Goal: Task Accomplishment & Management: Use online tool/utility

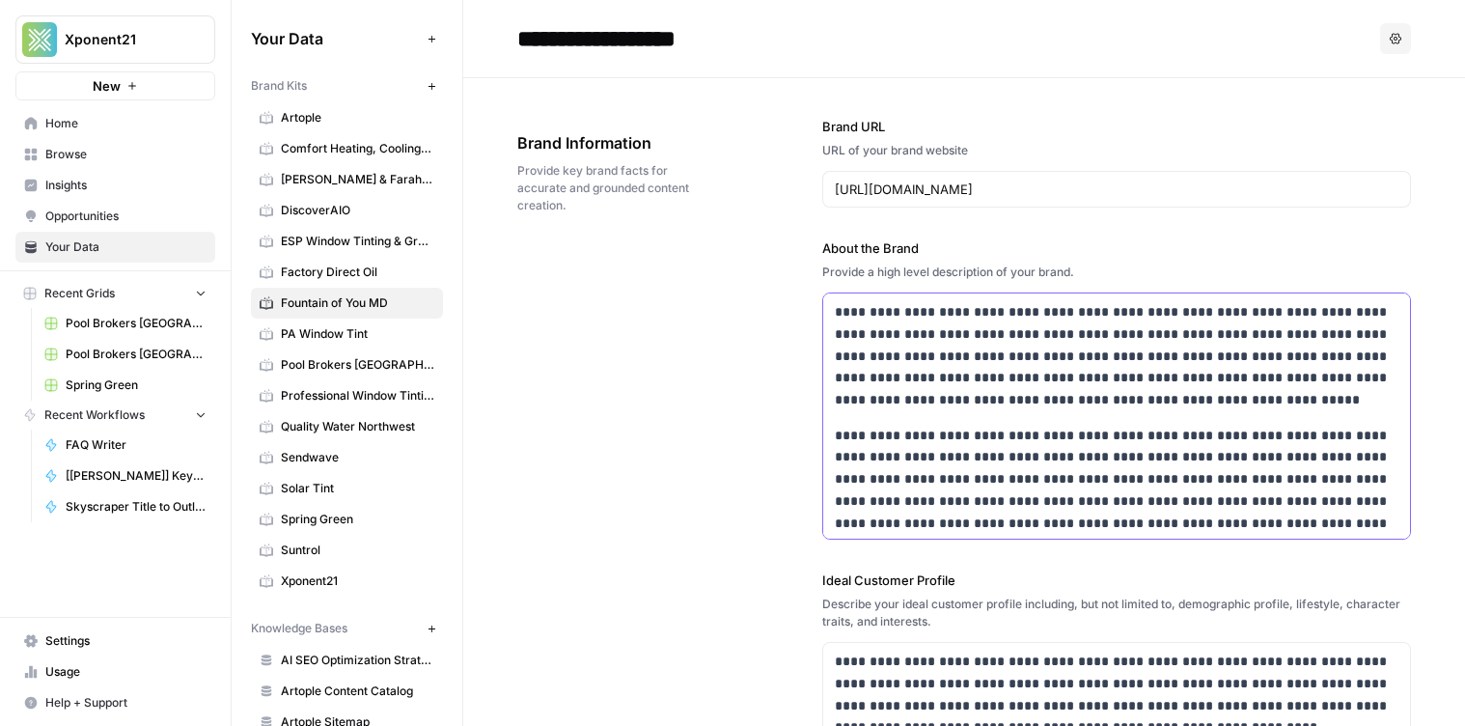
scroll to position [203, 0]
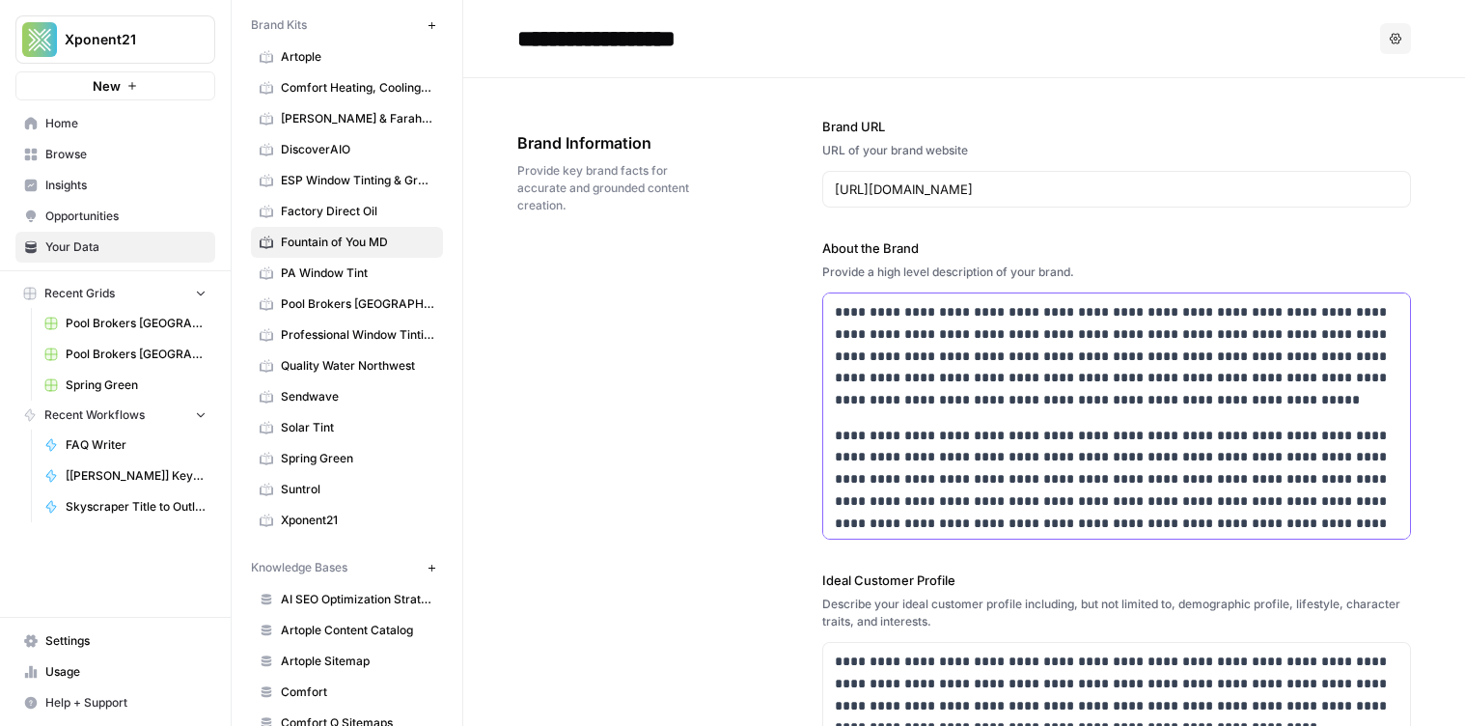
drag, startPoint x: 0, startPoint y: 0, endPoint x: 914, endPoint y: 302, distance: 962.6
click at [972, 380] on p "**********" at bounding box center [1117, 356] width 565 height 110
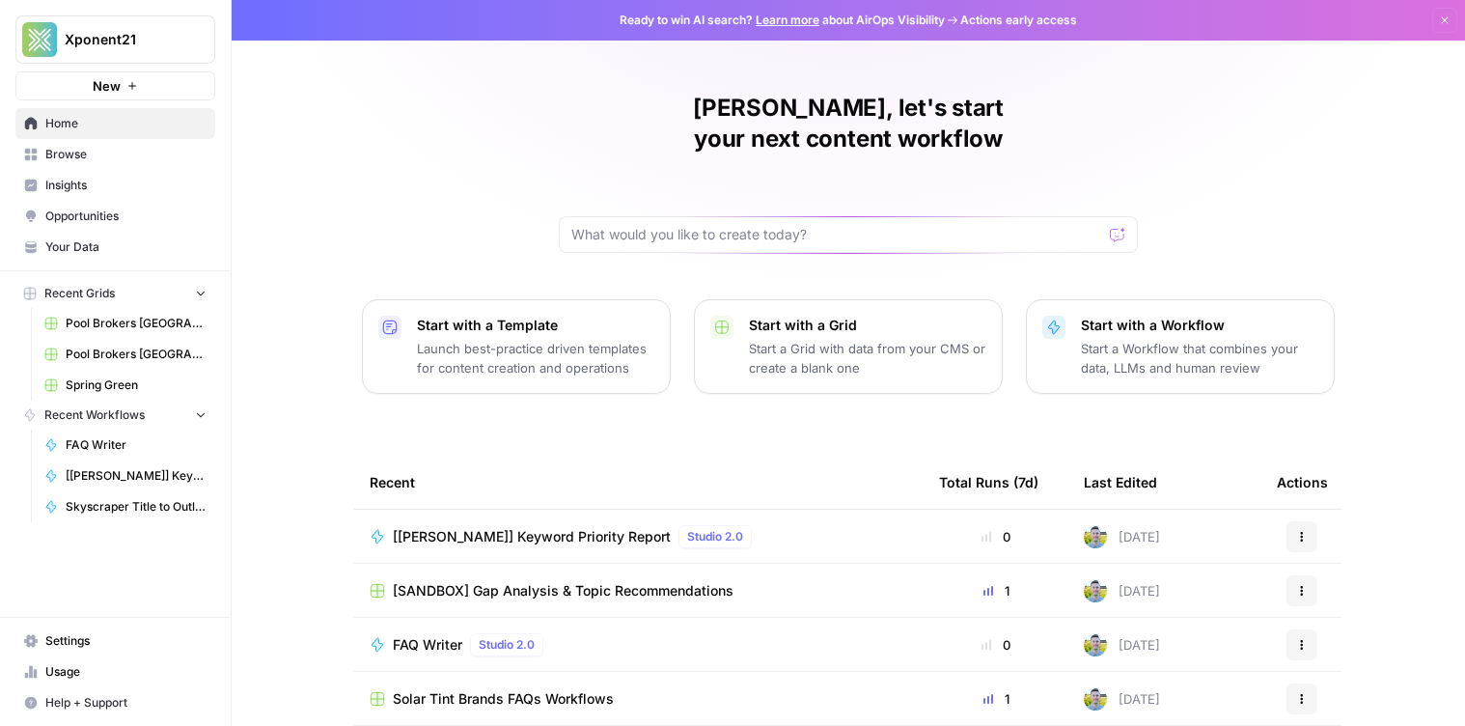
click at [125, 158] on span "Browse" at bounding box center [125, 154] width 161 height 17
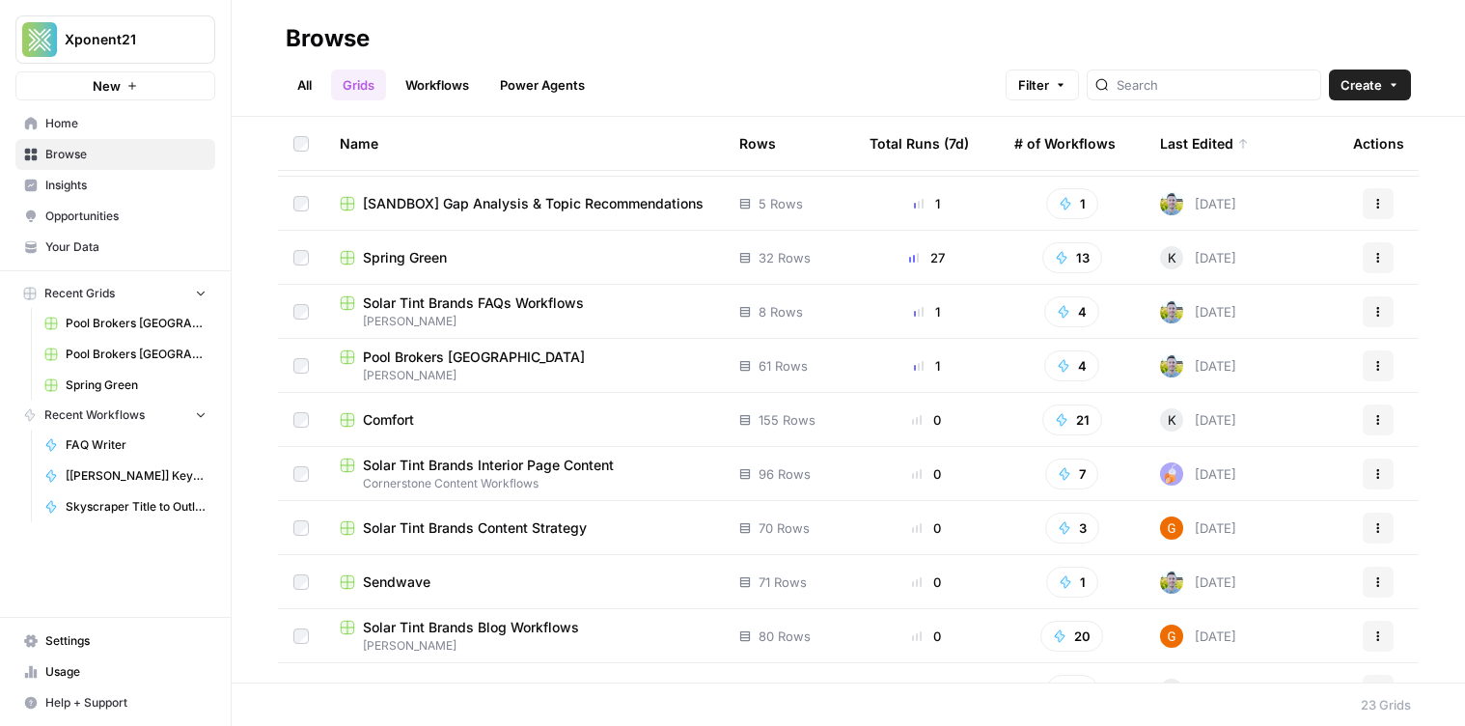
scroll to position [103, 0]
click at [376, 425] on span "Comfort" at bounding box center [388, 418] width 51 height 19
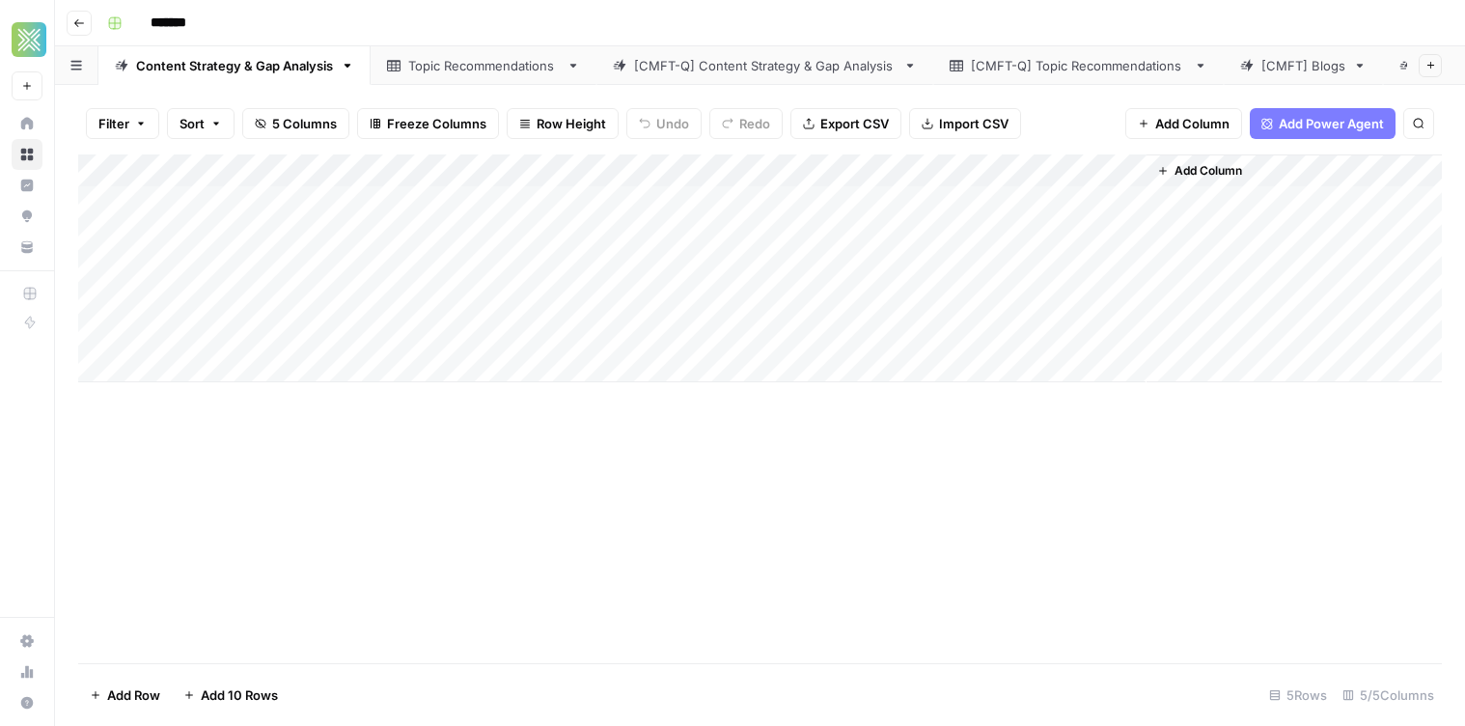
click at [87, 27] on button "Go back" at bounding box center [79, 23] width 25 height 25
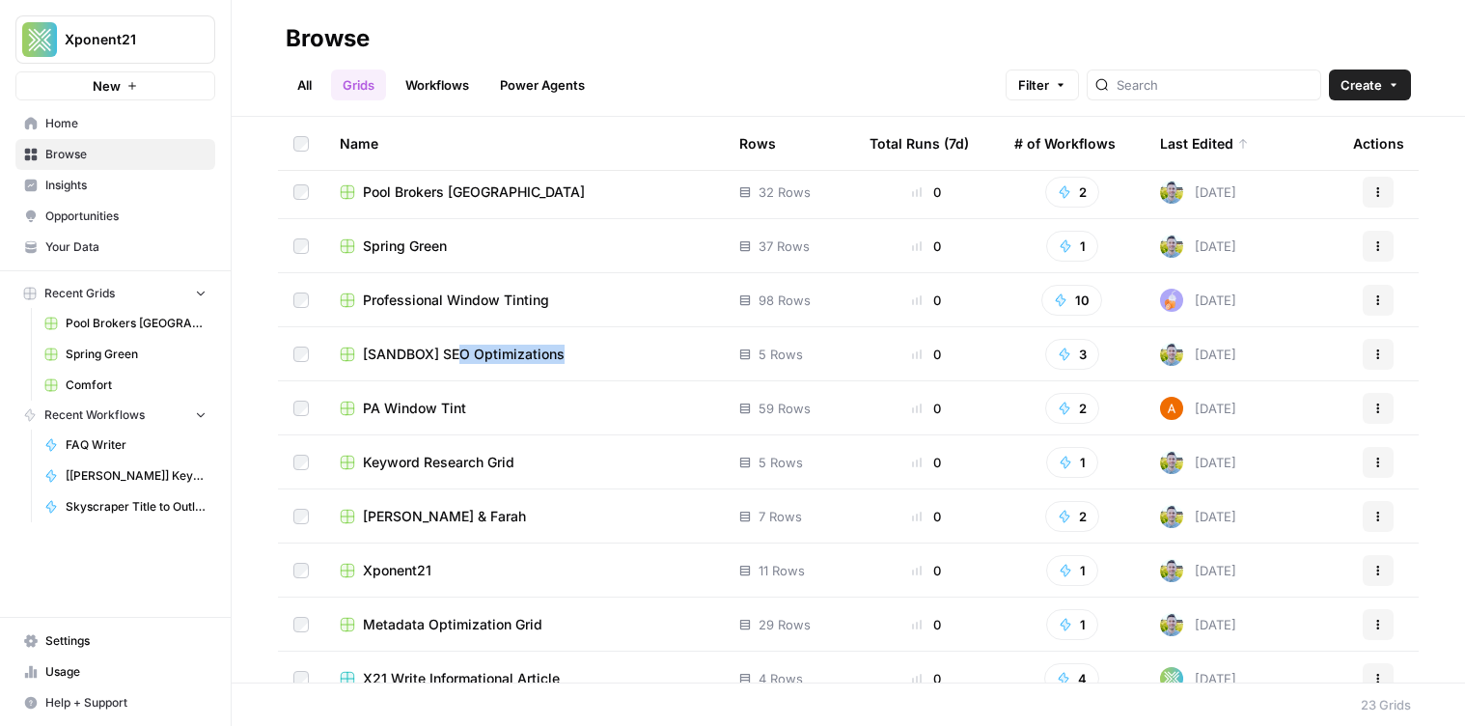
click at [457, 361] on td "[SANDBOX] SEO Optimizations" at bounding box center [524, 353] width 400 height 53
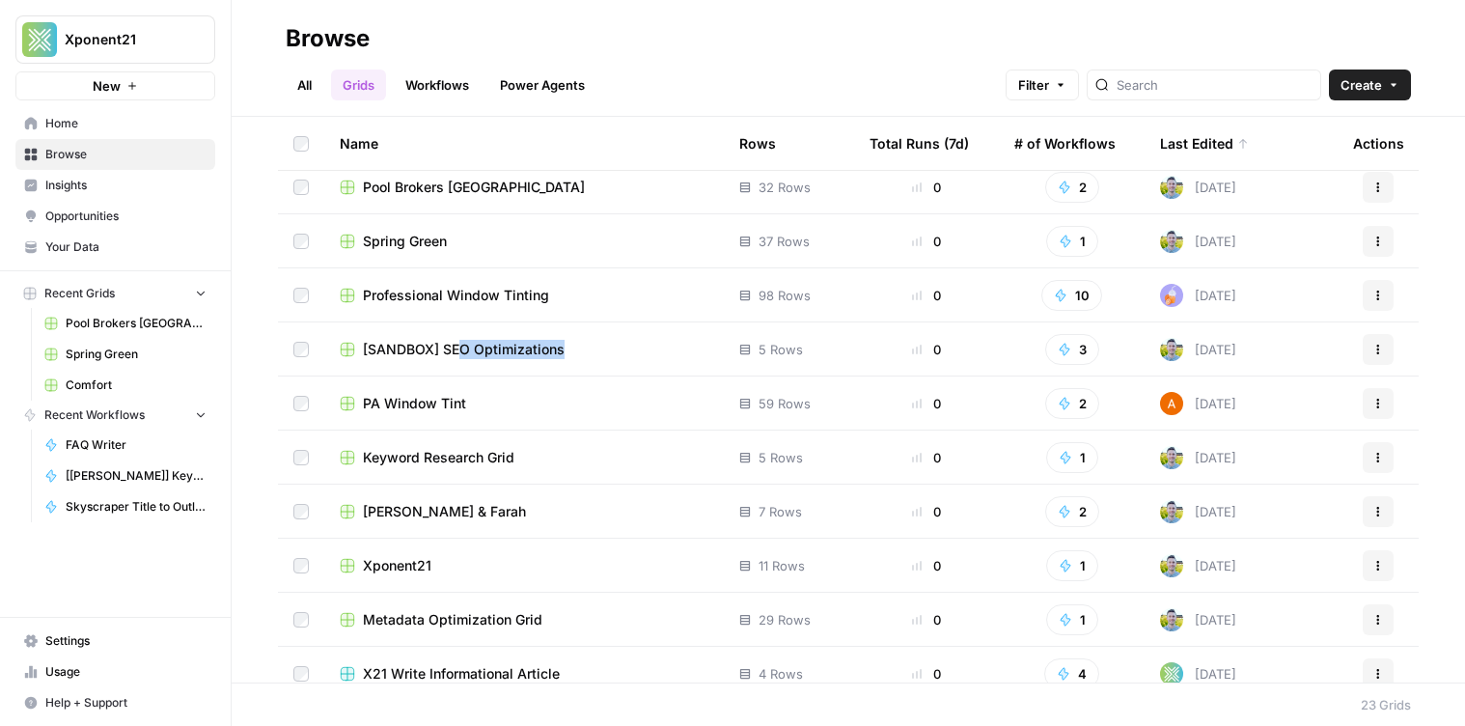
scroll to position [661, 0]
click at [401, 348] on span "[SANDBOX] SEO Optimizations" at bounding box center [464, 347] width 202 height 19
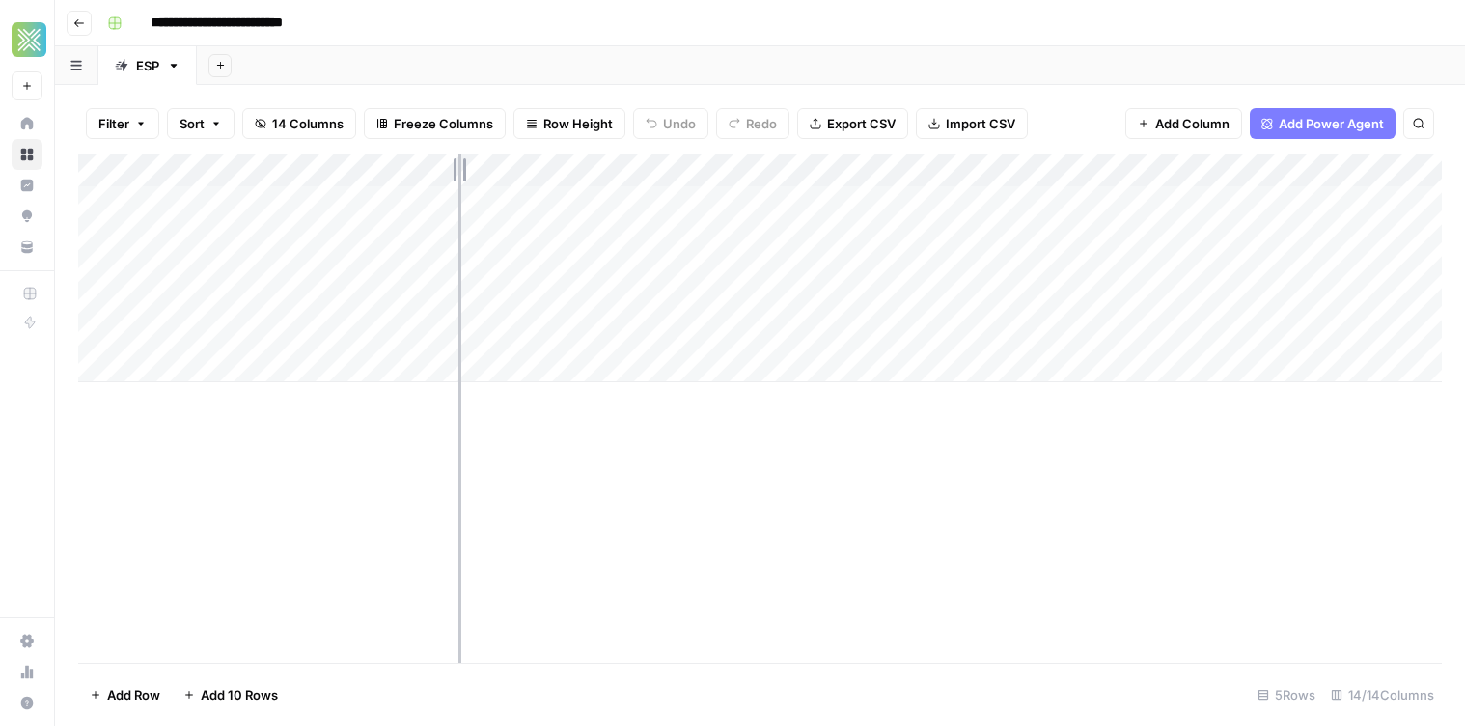
drag, startPoint x: 318, startPoint y: 168, endPoint x: 449, endPoint y: 163, distance: 130.4
click at [443, 164] on div "Add Column" at bounding box center [760, 268] width 1364 height 228
click at [1111, 205] on div "Add Column" at bounding box center [760, 268] width 1364 height 228
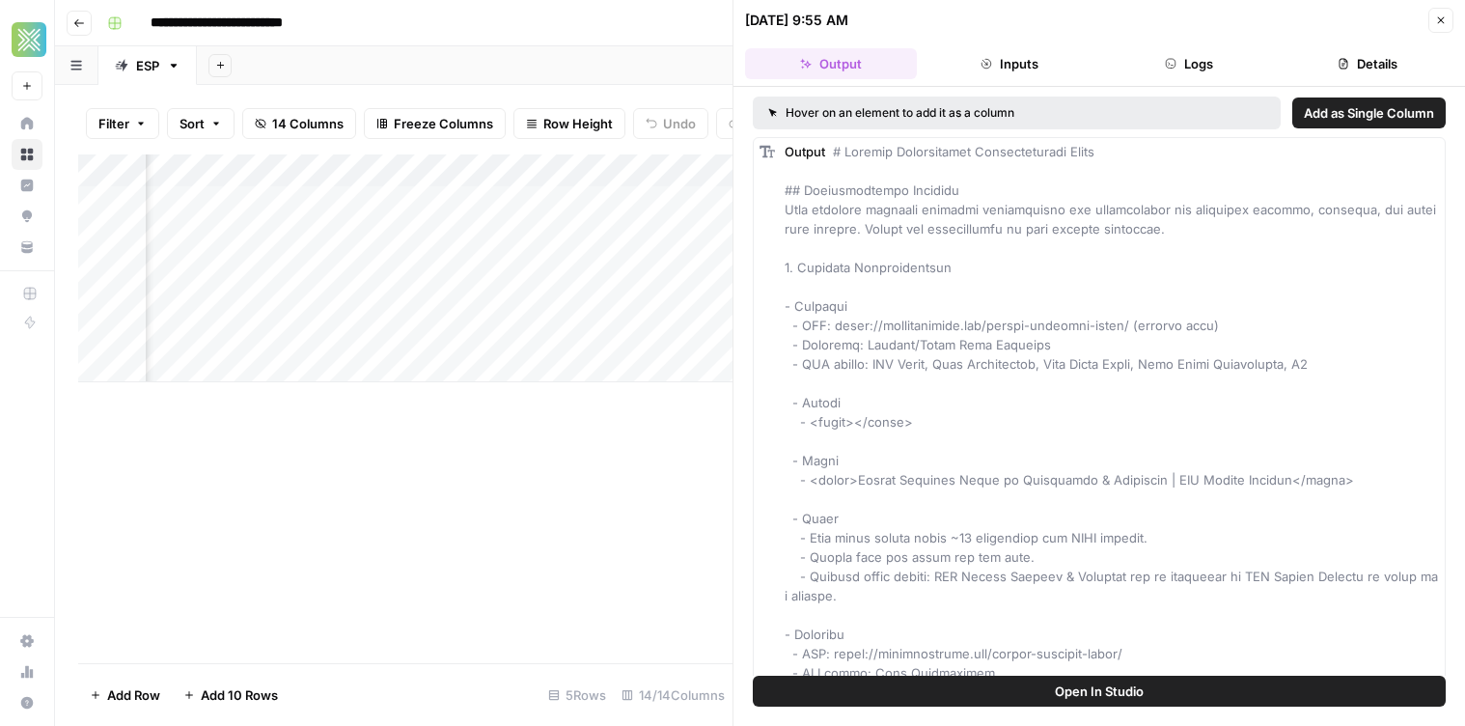
click at [1461, 15] on header "[DATE] 9:55 AM Close Output Inputs Logs Details" at bounding box center [1099, 43] width 732 height 87
click at [1446, 17] on header "[DATE] 9:55 AM Close Output Inputs Logs Details" at bounding box center [1099, 43] width 732 height 87
click at [1445, 17] on icon "button" at bounding box center [1441, 20] width 12 height 12
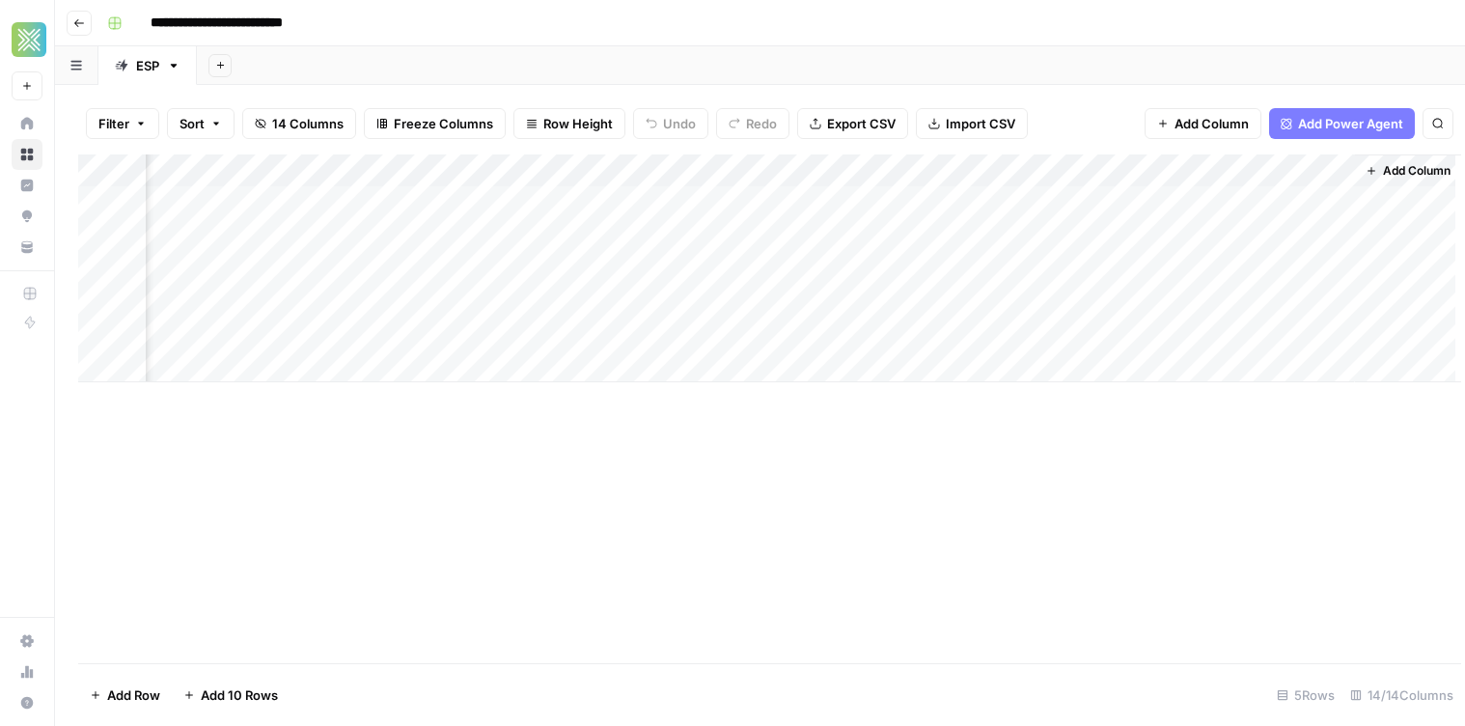
scroll to position [0, 1501]
click at [1315, 204] on div "Add Column" at bounding box center [760, 268] width 1364 height 228
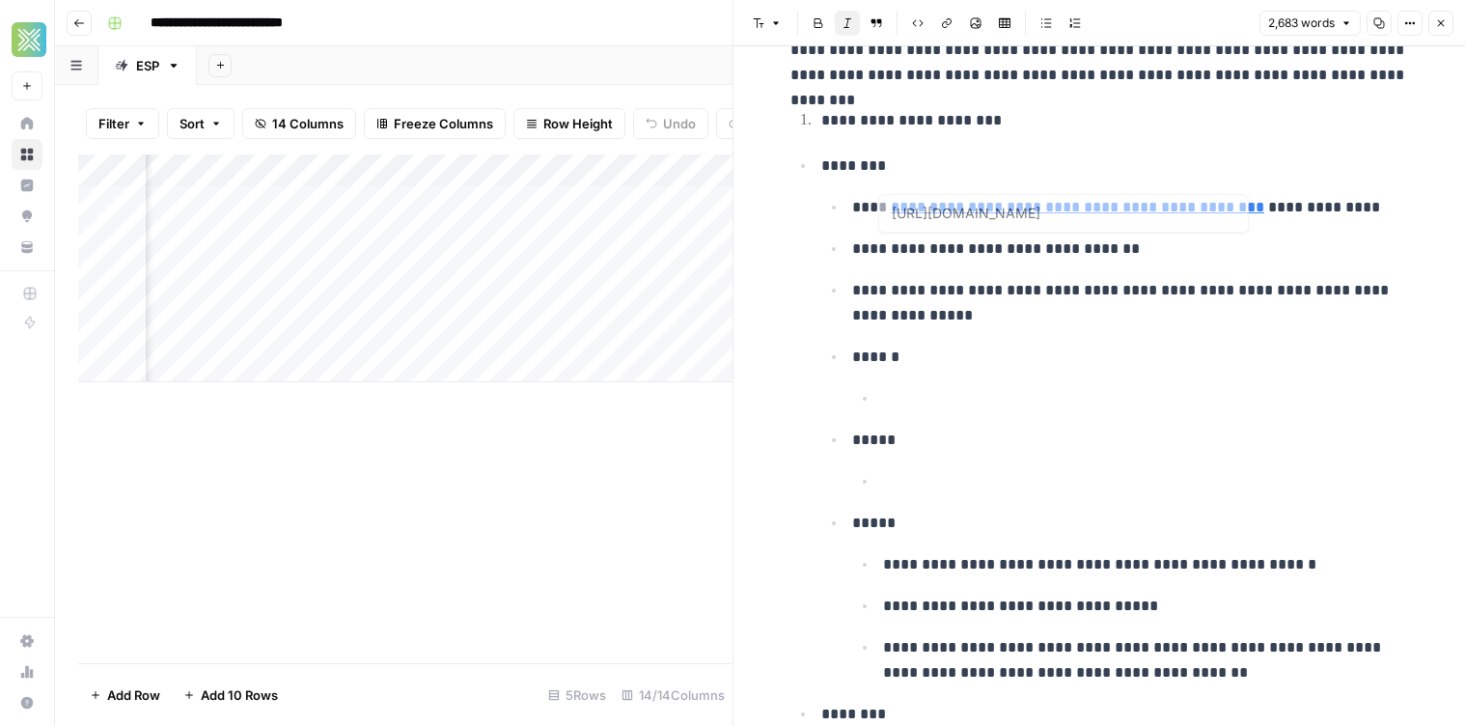
scroll to position [235, 0]
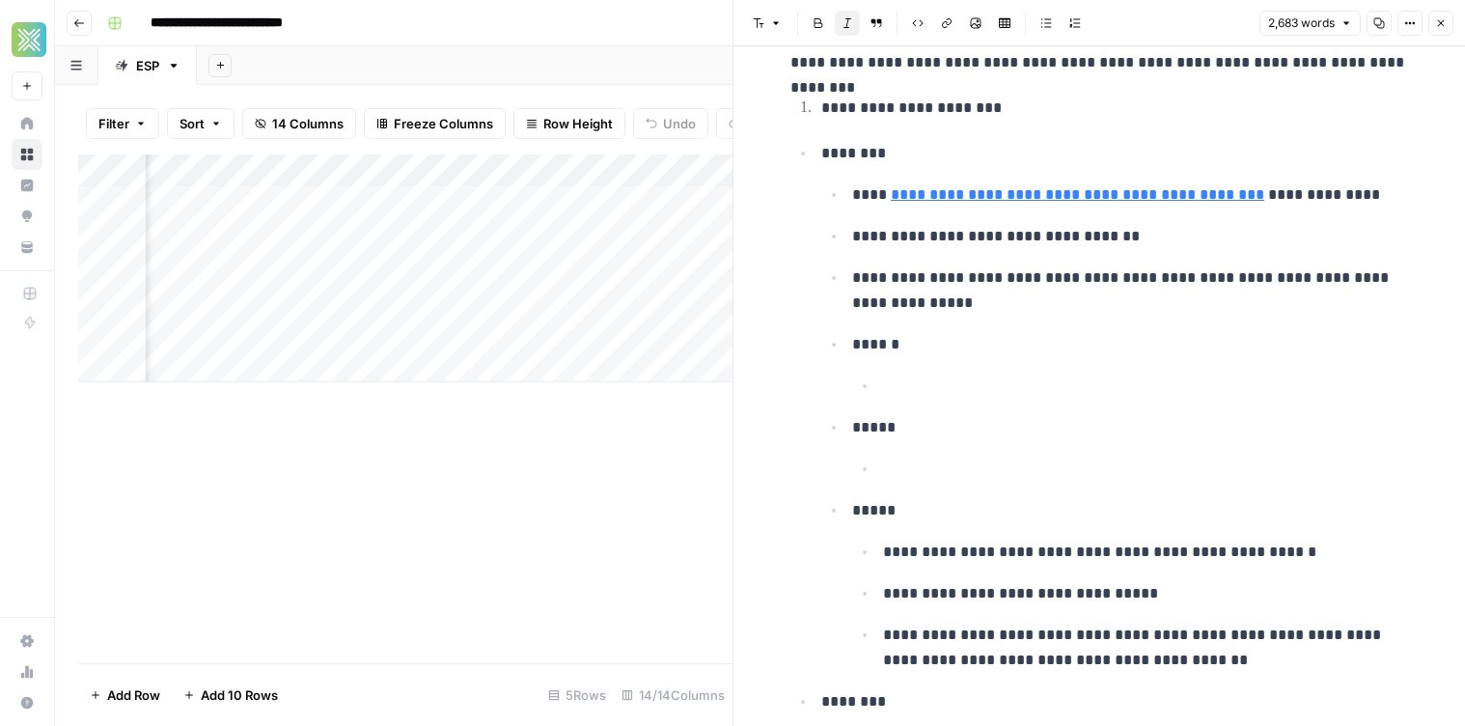
drag, startPoint x: 957, startPoint y: 392, endPoint x: 983, endPoint y: 393, distance: 25.1
click at [961, 392] on p at bounding box center [1145, 386] width 525 height 25
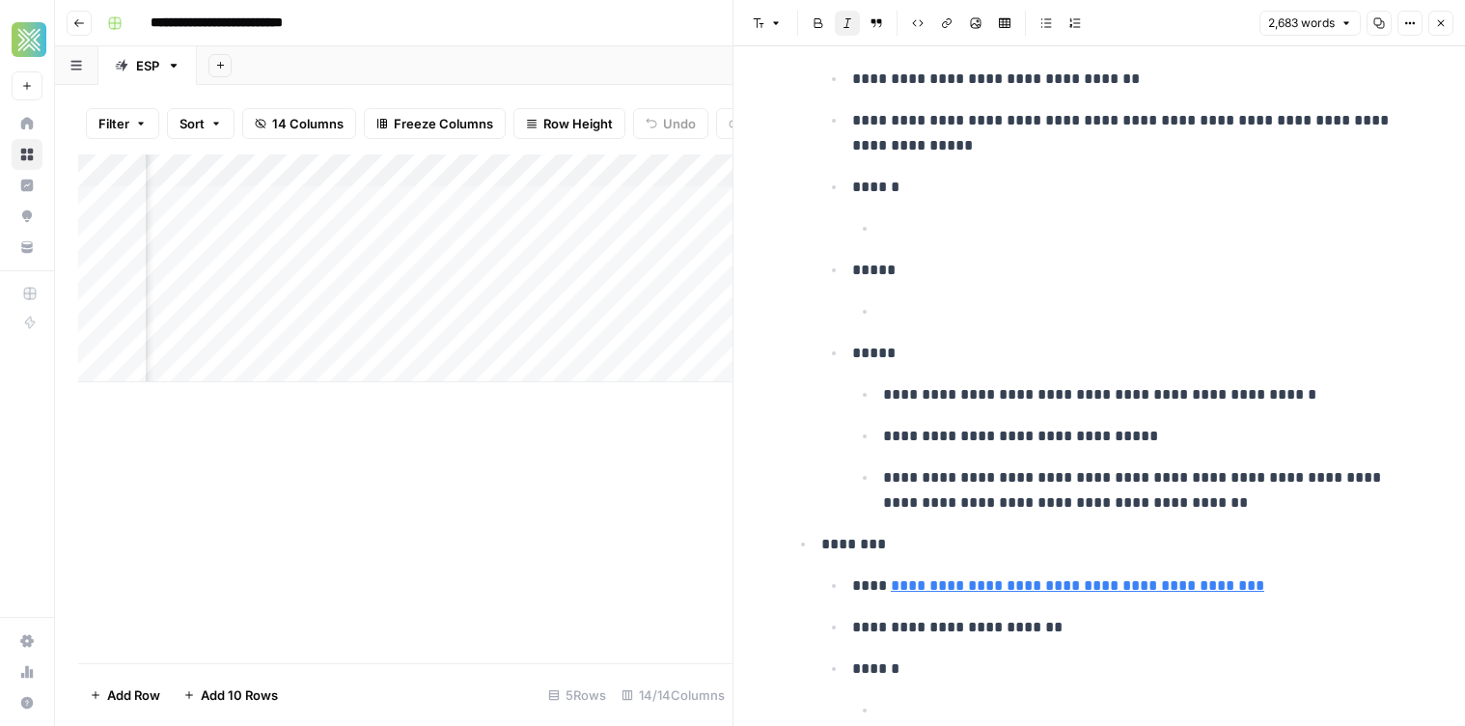
scroll to position [384, 0]
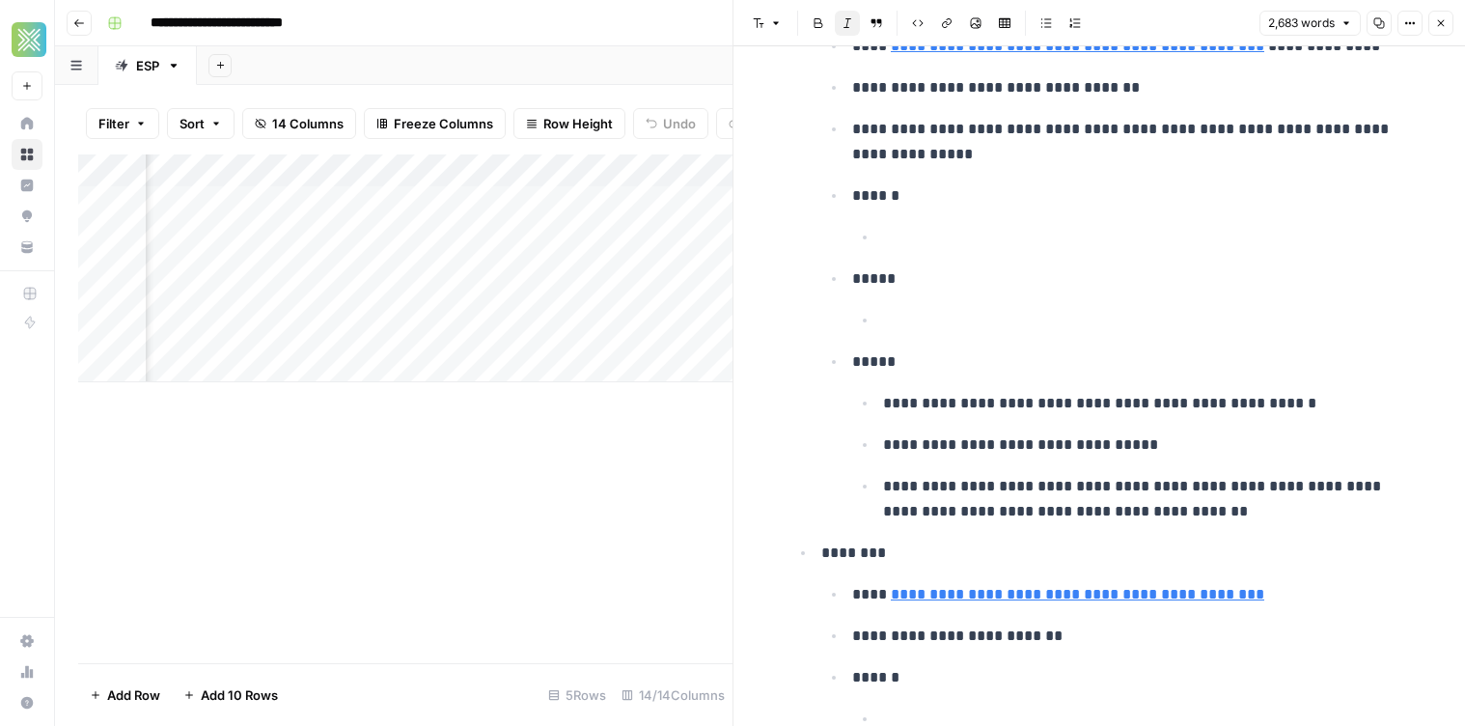
drag, startPoint x: 960, startPoint y: 275, endPoint x: 987, endPoint y: 301, distance: 37.5
click at [983, 295] on li "*****" at bounding box center [1127, 299] width 562 height 68
click at [1004, 334] on ul "**********" at bounding box center [1114, 278] width 587 height 491
drag, startPoint x: 969, startPoint y: 327, endPoint x: 952, endPoint y: 280, distance: 50.4
click at [967, 323] on p at bounding box center [1145, 320] width 525 height 25
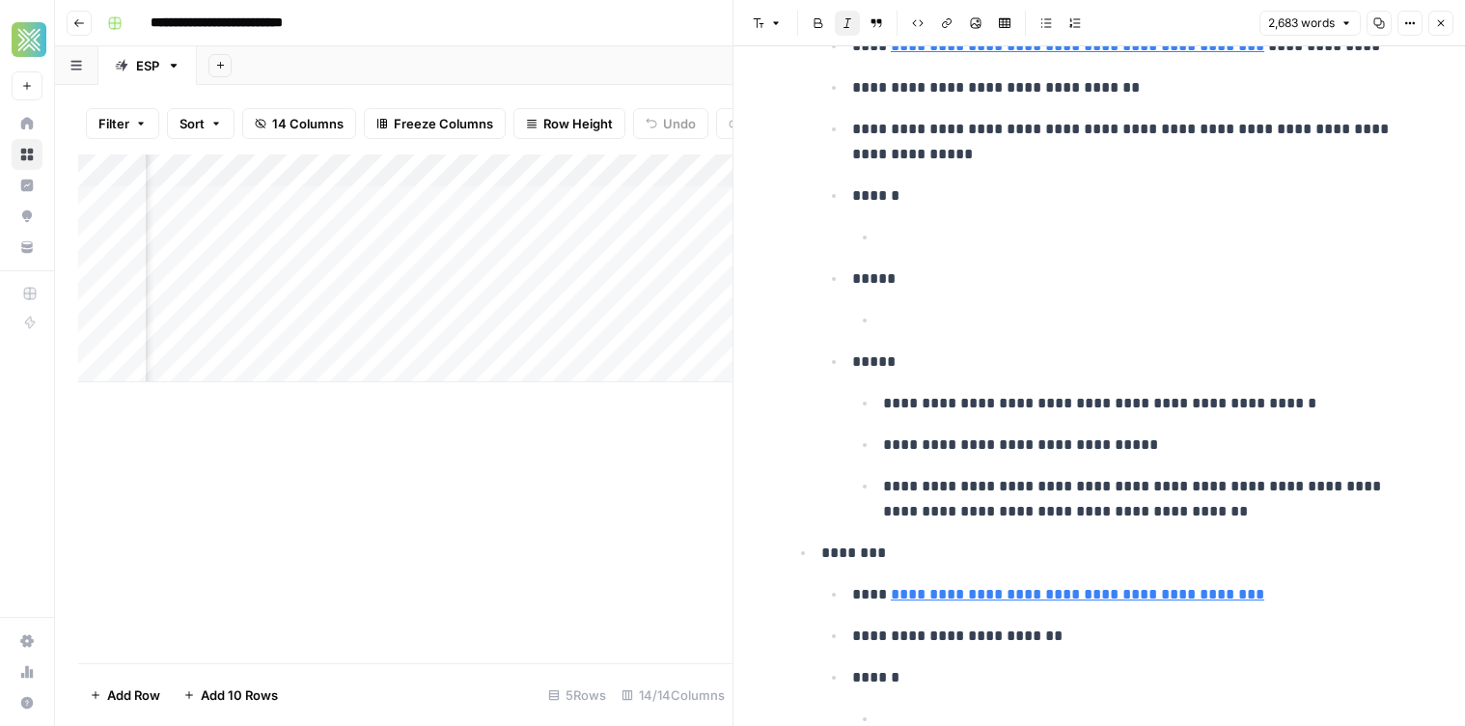
click at [925, 235] on p at bounding box center [1145, 237] width 525 height 25
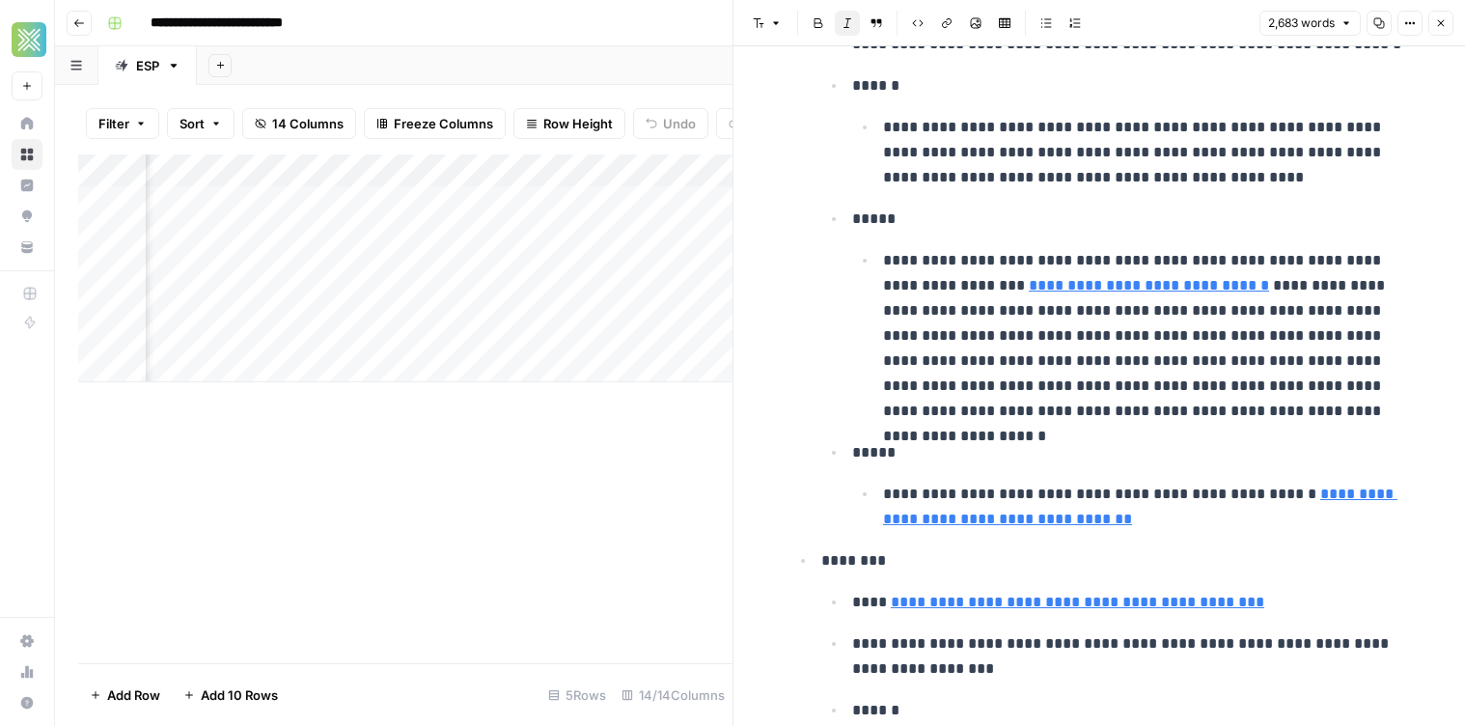
scroll to position [4523, 0]
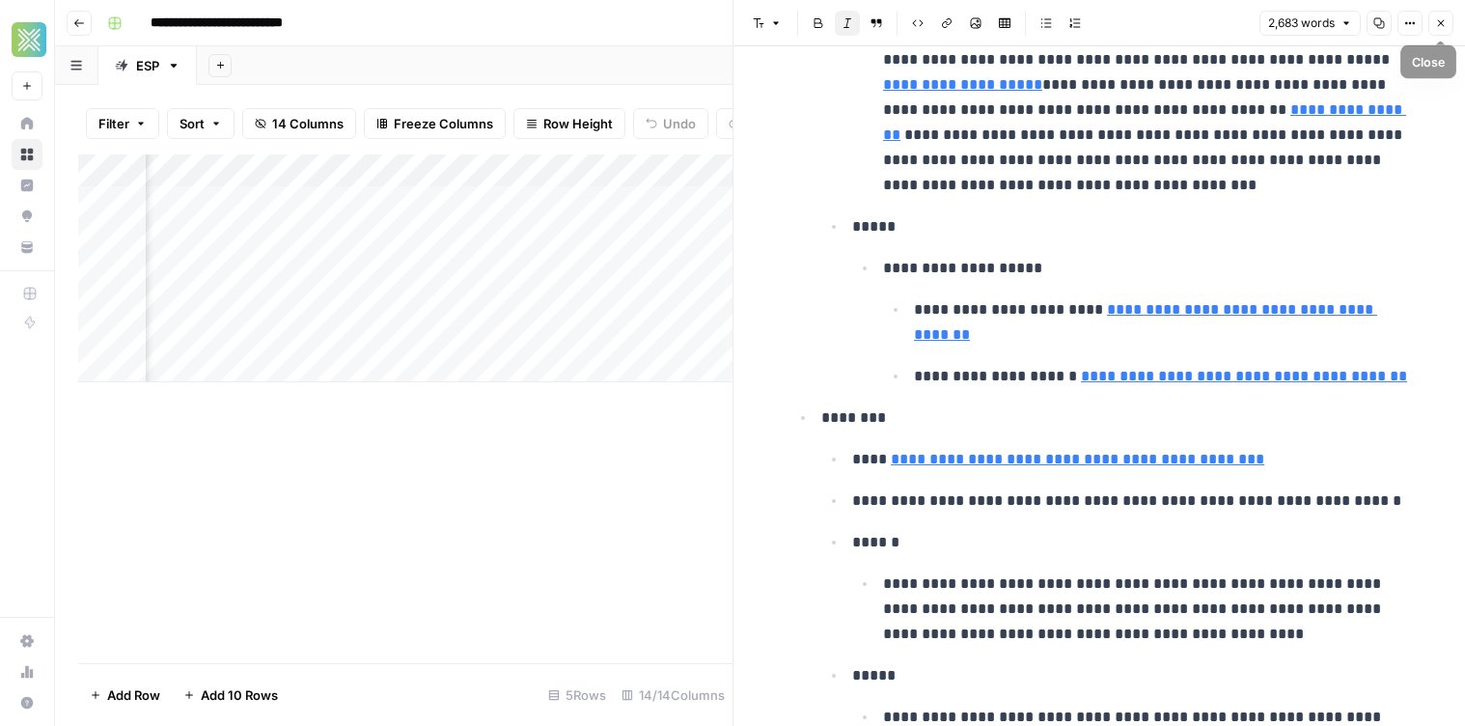
click at [1444, 26] on icon "button" at bounding box center [1441, 23] width 12 height 12
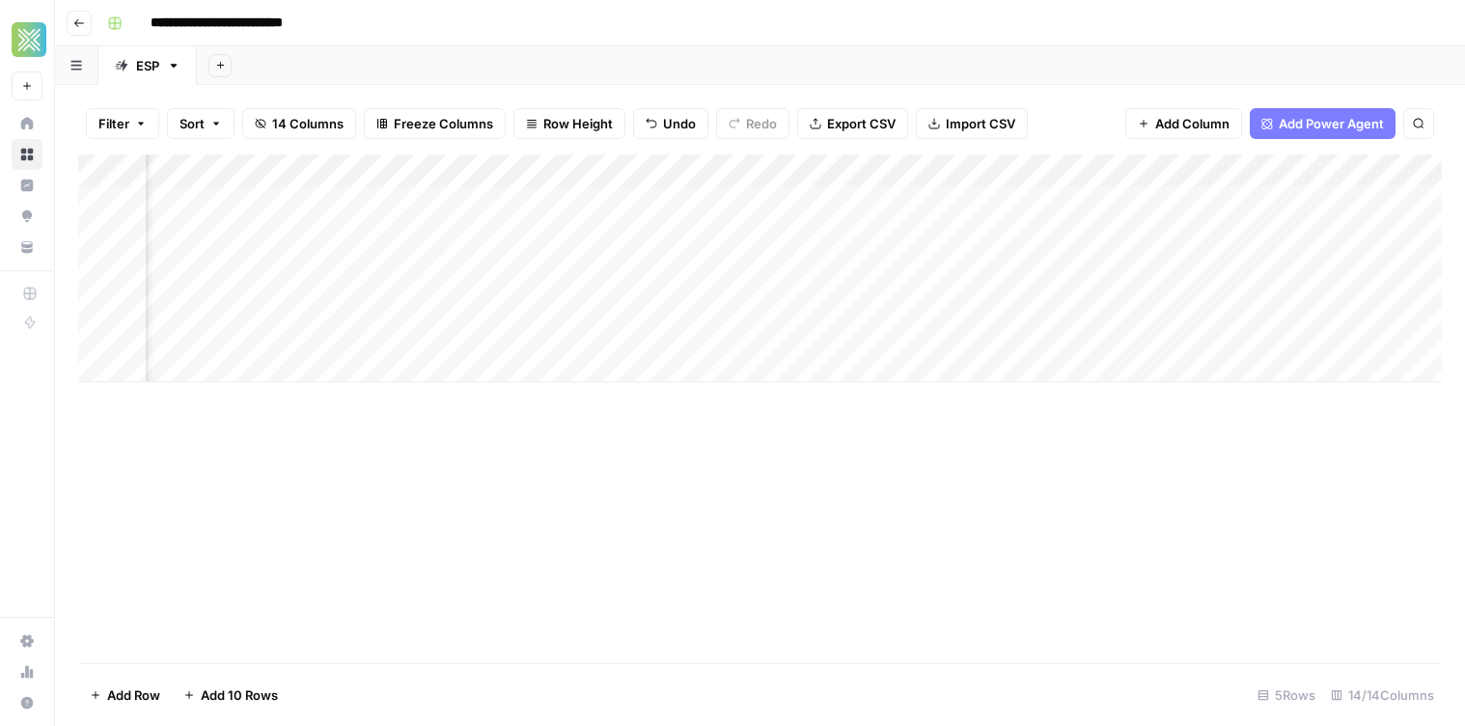
scroll to position [0, 816]
